Goal: Transaction & Acquisition: Purchase product/service

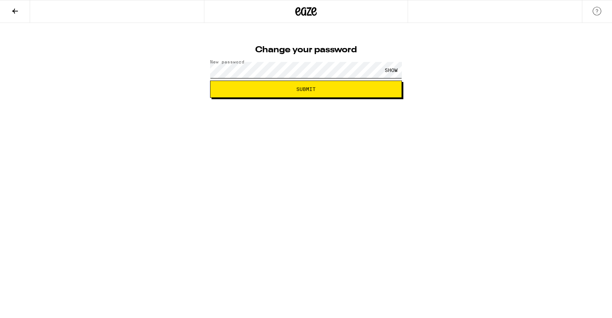
click at [210, 81] on button "Submit" at bounding box center [306, 89] width 192 height 17
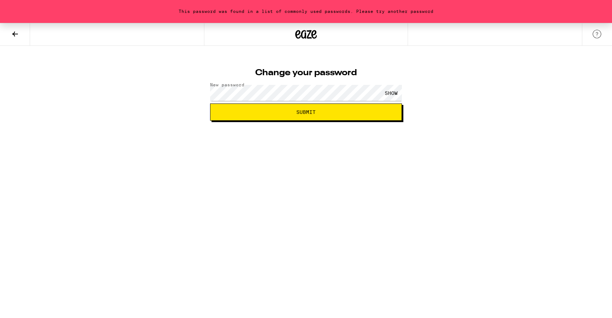
click at [389, 93] on div "SHOW" at bounding box center [391, 93] width 21 height 16
click at [168, 92] on div "This password was found in a list of commonly used passwords. Please try anothe…" at bounding box center [306, 72] width 612 height 98
click at [210, 104] on button "Submit" at bounding box center [306, 112] width 192 height 17
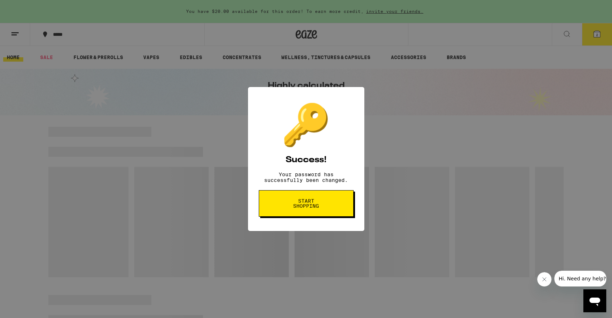
click at [319, 206] on span "Start shopping" at bounding box center [306, 203] width 37 height 10
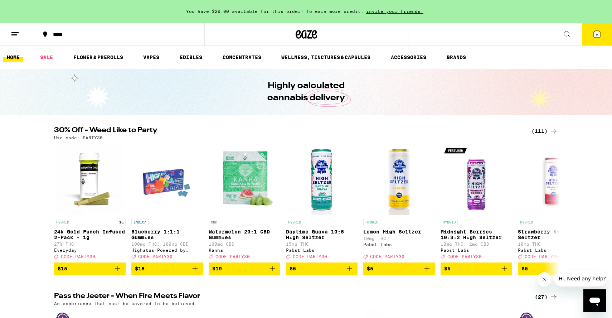
click at [588, 38] on button "2" at bounding box center [597, 34] width 30 height 22
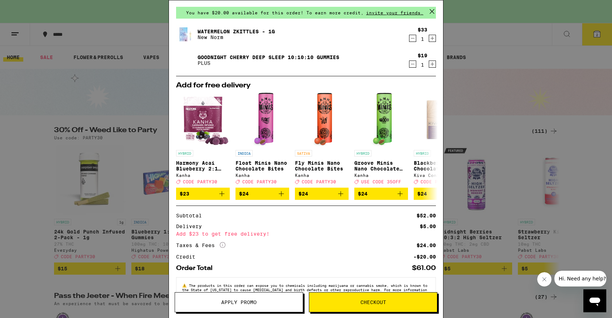
scroll to position [48, 0]
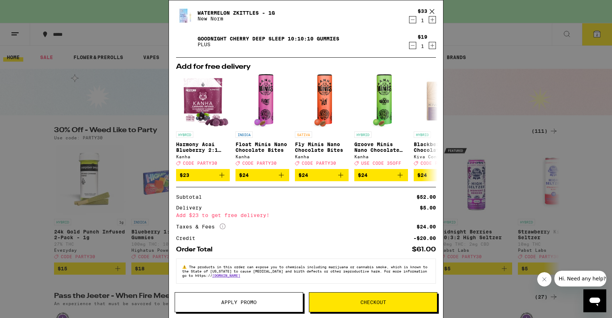
click at [223, 223] on icon at bounding box center [223, 226] width 6 height 6
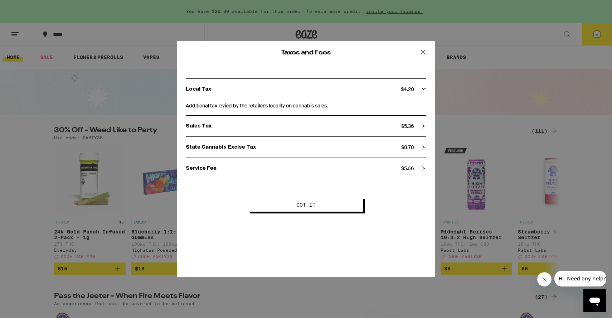
click at [277, 205] on button "Got it" at bounding box center [306, 205] width 115 height 14
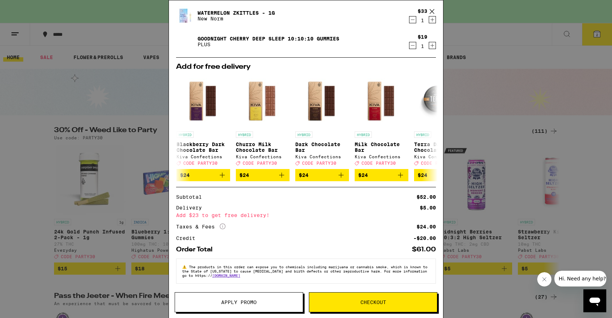
click at [258, 299] on button "Apply Promo" at bounding box center [239, 302] width 129 height 20
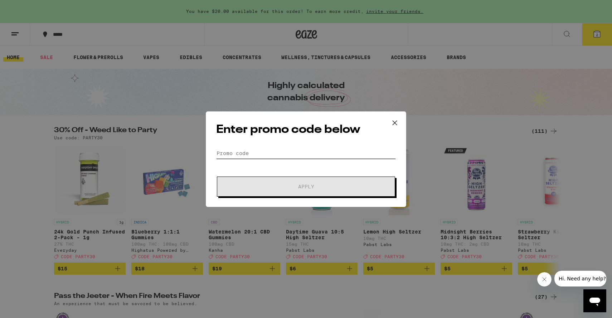
click at [293, 153] on input "Promo Code" at bounding box center [306, 153] width 180 height 11
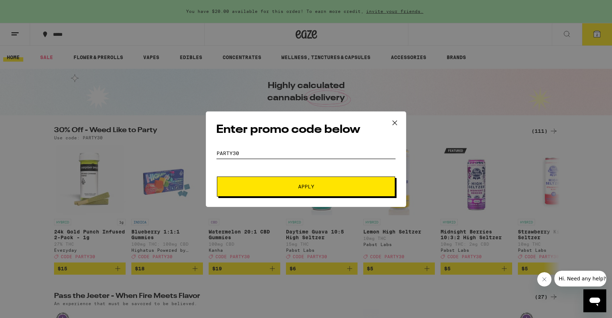
type input "PARTY30"
click at [217, 177] on button "Apply" at bounding box center [306, 187] width 178 height 20
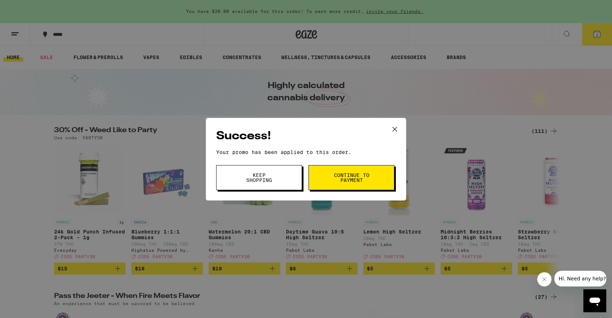
click at [358, 186] on button "Continue to payment" at bounding box center [352, 177] width 86 height 25
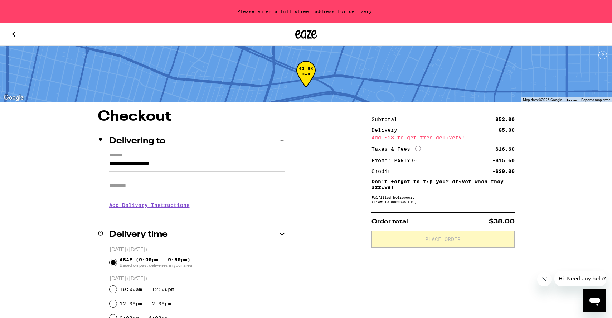
scroll to position [48, 0]
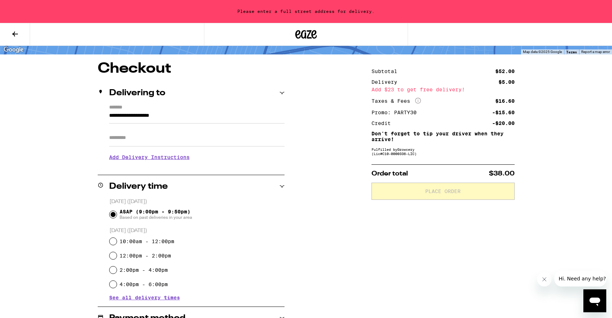
drag, startPoint x: 195, startPoint y: 118, endPoint x: 80, endPoint y: 117, distance: 115.3
click at [80, 117] on div "**********" at bounding box center [306, 264] width 516 height 404
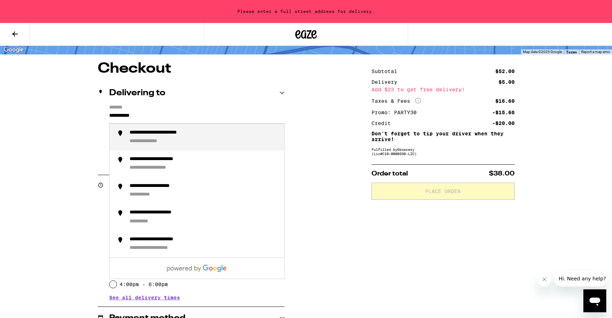
click at [156, 131] on div "**********" at bounding box center [172, 133] width 84 height 7
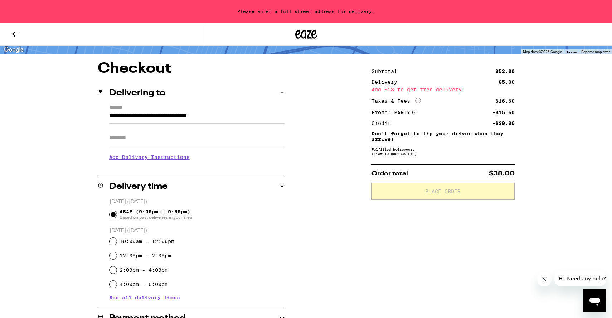
type input "**********"
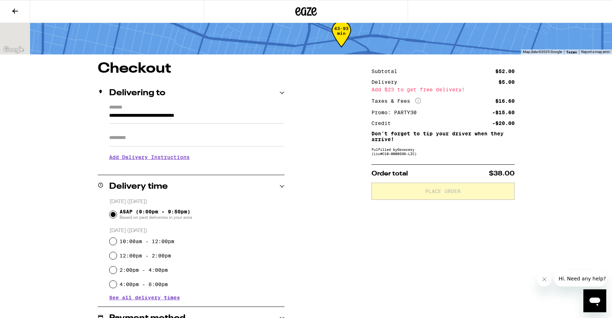
click at [153, 137] on input "Apt/Suite" at bounding box center [196, 137] width 175 height 17
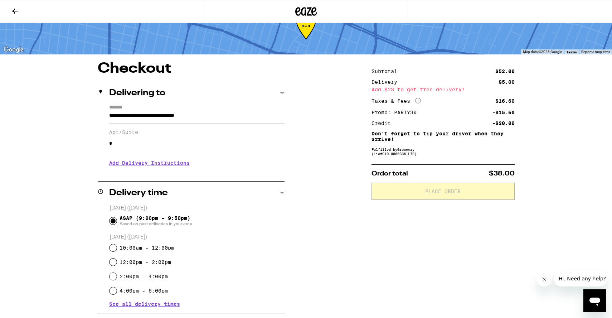
type input "*"
click at [325, 133] on div "**********" at bounding box center [306, 267] width 516 height 410
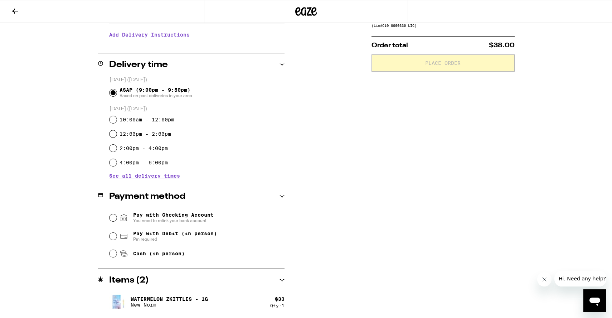
scroll to position [168, 0]
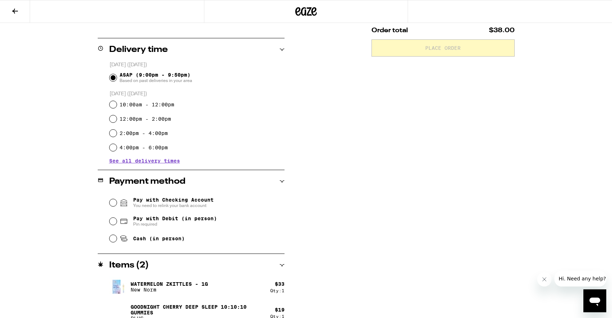
click at [184, 202] on span "Pay with Checking Account You need to relink your bank account" at bounding box center [173, 202] width 81 height 11
click at [117, 202] on input "Pay with Checking Account You need to relink your bank account" at bounding box center [113, 202] width 7 height 7
click at [120, 241] on icon at bounding box center [124, 238] width 9 height 9
click at [117, 241] on input "Cash (in person)" at bounding box center [113, 238] width 7 height 7
radio input "true"
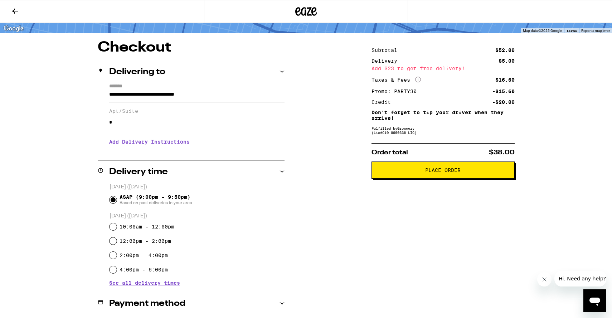
scroll to position [0, 0]
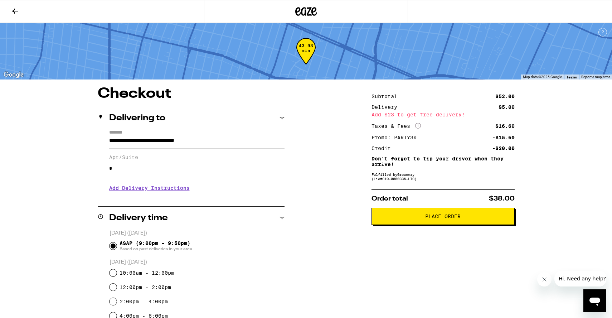
click at [413, 213] on button "Place Order" at bounding box center [443, 216] width 143 height 17
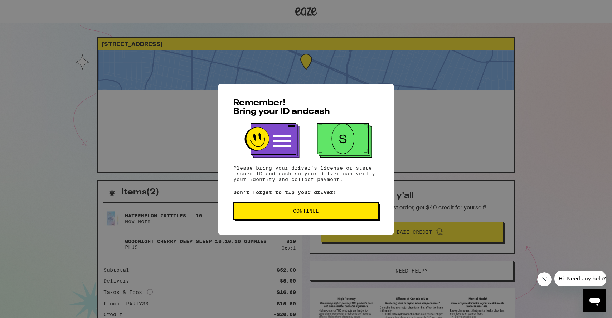
click at [355, 211] on span "Continue" at bounding box center [306, 210] width 133 height 5
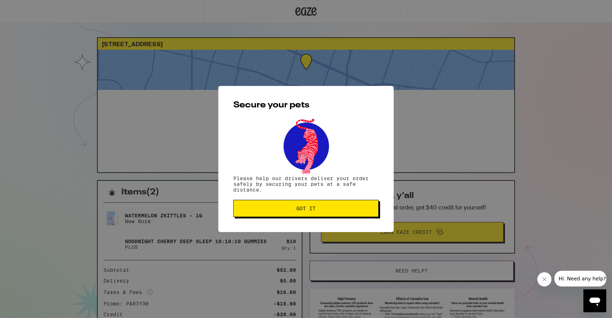
click at [355, 211] on span "Got it" at bounding box center [306, 208] width 133 height 5
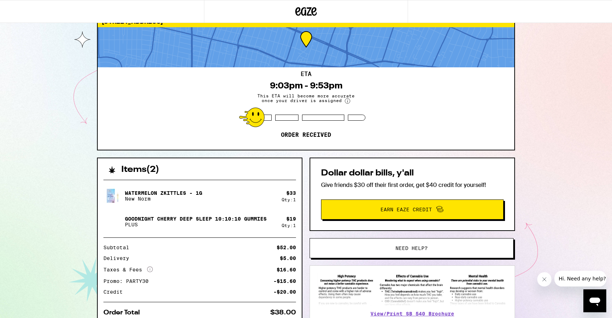
scroll to position [6, 0]
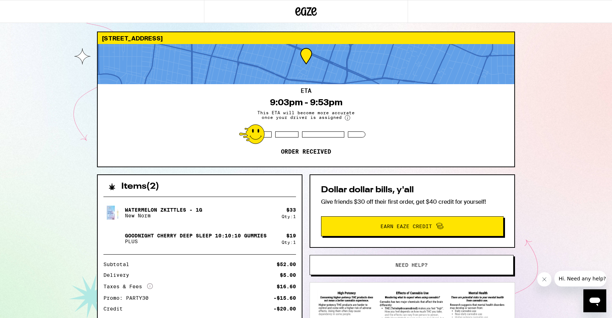
click at [325, 114] on span "This ETA will become more accurate once your driver is assigned" at bounding box center [305, 115] width 107 height 10
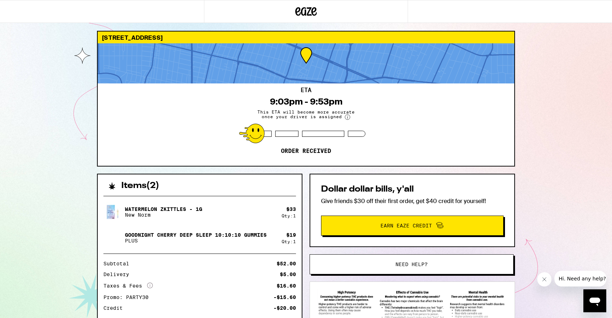
scroll to position [0, 0]
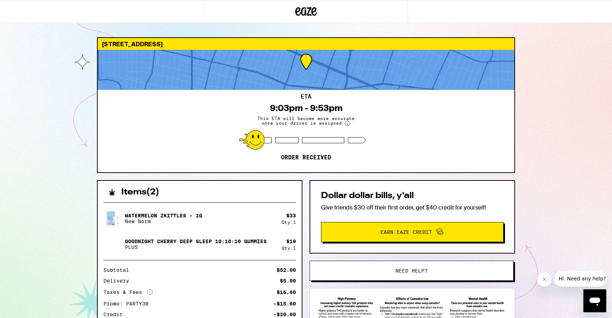
click at [337, 155] on div "ETA 9:03pm - 9:53pm This ETA will become more accurate once your driver is assi…" at bounding box center [306, 131] width 417 height 82
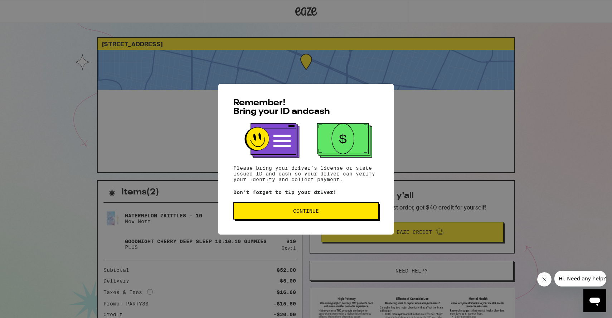
click at [285, 212] on span "Continue" at bounding box center [306, 210] width 133 height 5
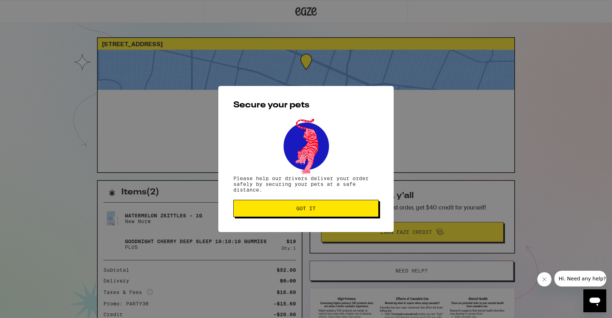
click at [285, 212] on button "Got it" at bounding box center [306, 208] width 145 height 17
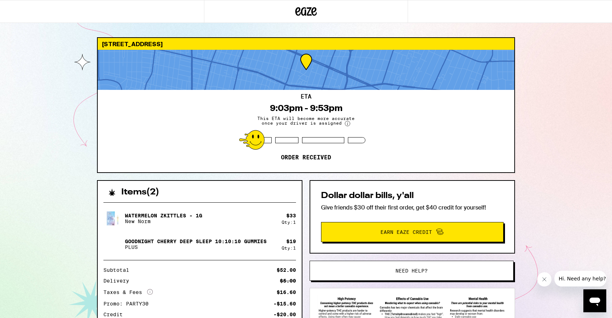
click at [544, 277] on icon "Close message from company" at bounding box center [545, 279] width 6 height 6
click at [539, 138] on div "1263 S Dunsmuir Ave Los Angeles 90019 ETA 9:03pm - 9:53pm This ETA will become …" at bounding box center [306, 195] width 612 height 390
click at [410, 118] on div "ETA 9:03pm - 9:53pm This ETA will become more accurate once your driver is assi…" at bounding box center [306, 131] width 417 height 82
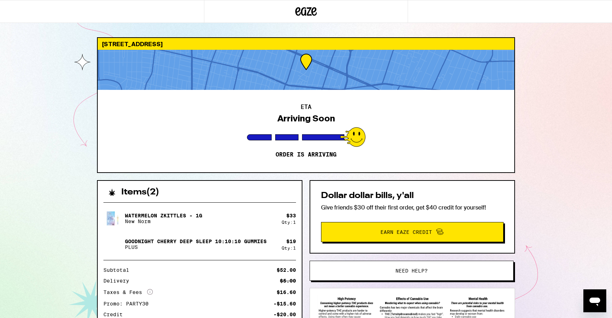
click at [286, 145] on div "ETA Arriving Soon Order is arriving" at bounding box center [306, 131] width 417 height 82
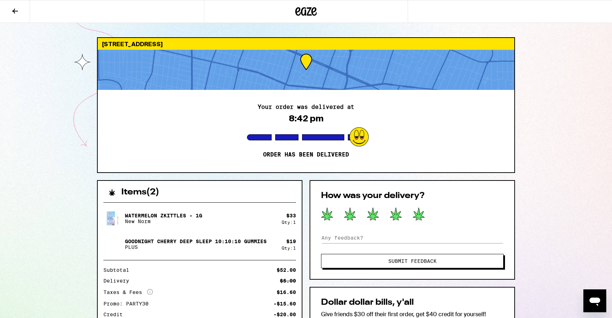
click at [424, 213] on icon at bounding box center [419, 213] width 12 height 13
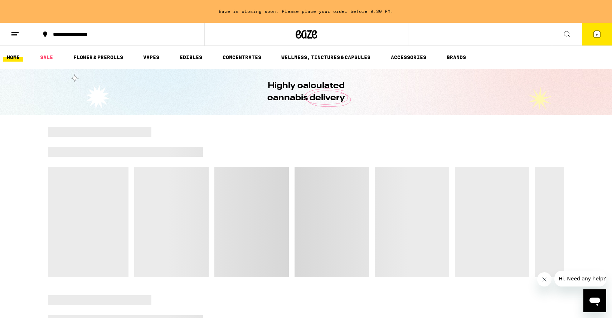
click at [16, 59] on link "HOME" at bounding box center [13, 57] width 20 height 9
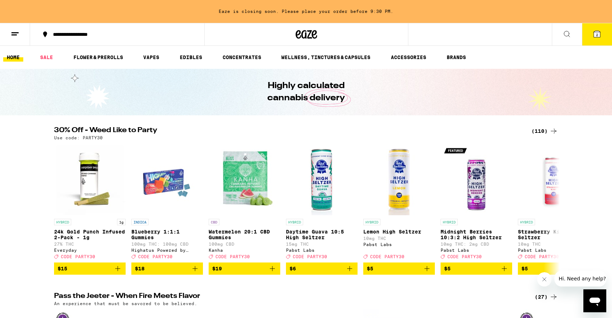
click at [16, 61] on link "HOME" at bounding box center [13, 57] width 20 height 9
click at [13, 58] on link "HOME" at bounding box center [13, 57] width 20 height 9
click at [19, 35] on icon at bounding box center [15, 34] width 9 height 9
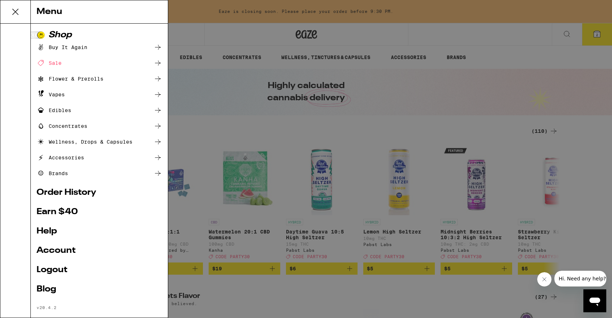
click at [67, 211] on link "Earn $ 40" at bounding box center [100, 212] width 126 height 9
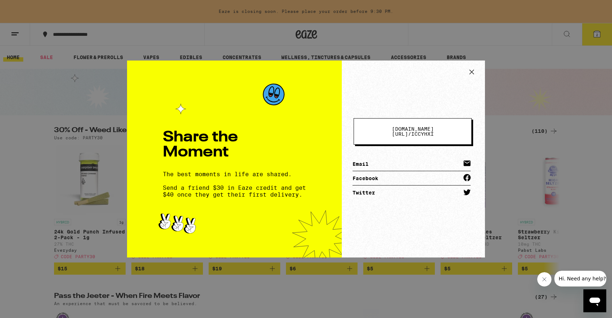
click at [398, 133] on span "eaze.com/share/l /" at bounding box center [413, 131] width 42 height 11
click at [545, 81] on div "Share the Moment The best moments in life are shared. Send a friend $30 in Eaze…" at bounding box center [306, 159] width 612 height 318
